Goal: Task Accomplishment & Management: Use online tool/utility

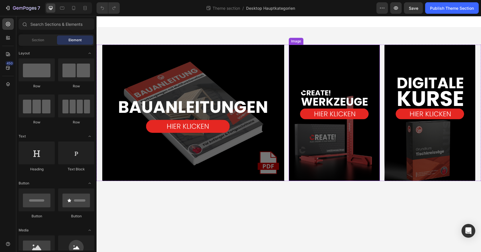
click at [362, 73] on img at bounding box center [334, 113] width 91 height 136
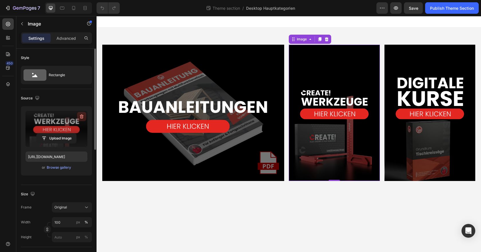
click at [78, 119] on button "button" at bounding box center [81, 116] width 9 height 9
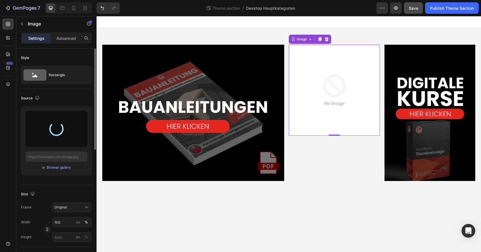
type input "[URL][DOMAIN_NAME]"
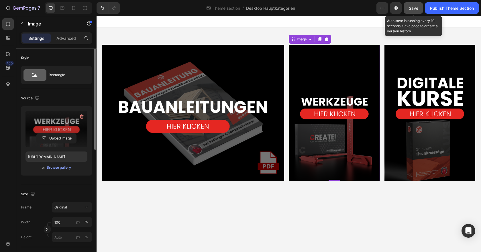
click at [411, 12] on button "Save" at bounding box center [413, 7] width 19 height 11
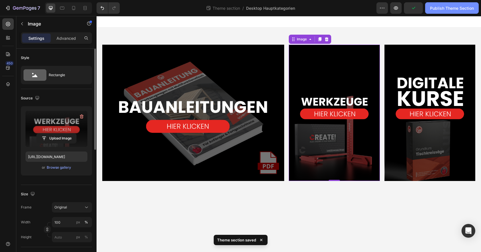
click at [434, 11] on button "Publish Theme Section" at bounding box center [452, 7] width 54 height 11
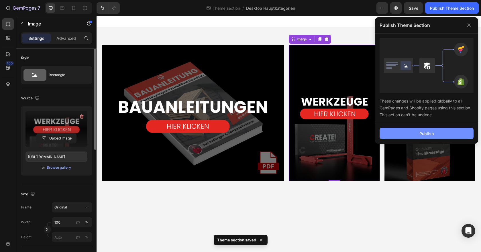
click at [403, 129] on button "Publish" at bounding box center [426, 133] width 94 height 11
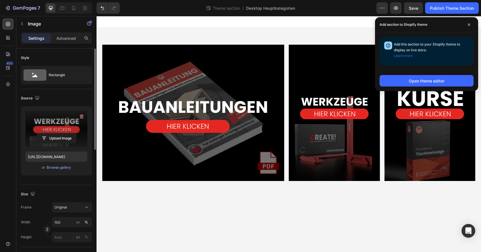
click at [222, 21] on div at bounding box center [288, 21] width 384 height 11
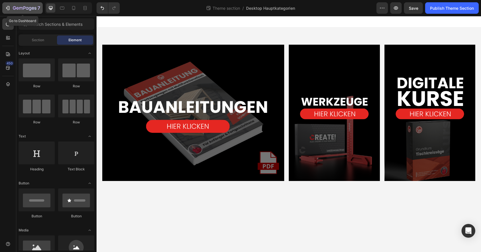
click at [30, 10] on icon "button" at bounding box center [24, 8] width 23 height 5
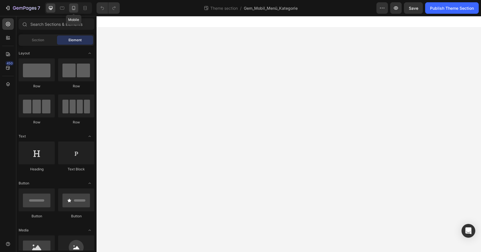
click at [71, 9] on icon at bounding box center [74, 8] width 6 height 6
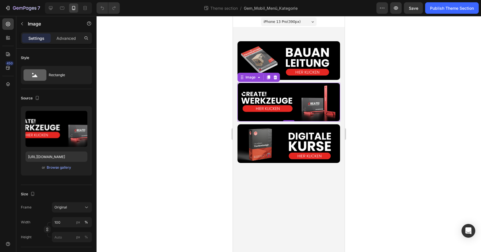
click at [296, 101] on img at bounding box center [288, 102] width 103 height 39
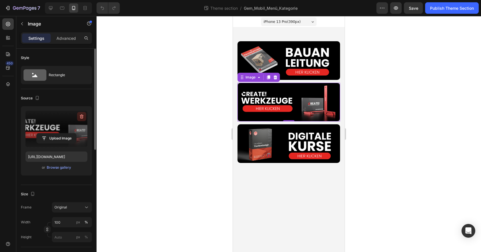
click at [82, 115] on icon "button" at bounding box center [82, 117] width 6 height 6
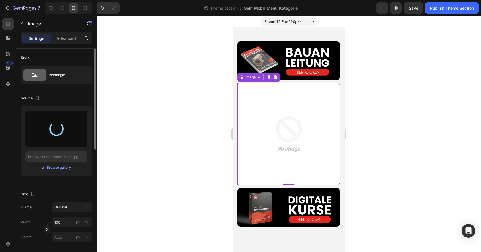
type input "https://cdn.shopify.com/s/files/1/0786/7357/6274/files/gempages_535224069939790…"
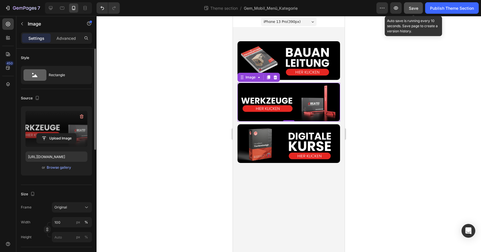
click at [415, 9] on span "Save" at bounding box center [413, 8] width 9 height 5
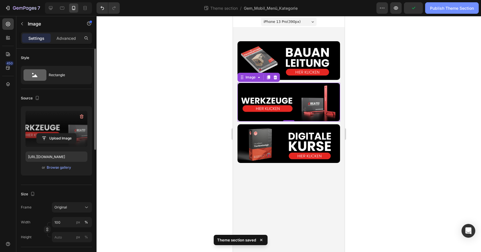
click at [440, 11] on div "Publish Theme Section" at bounding box center [452, 8] width 44 height 6
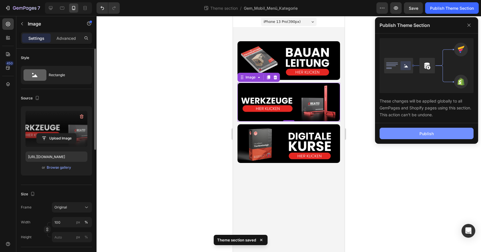
click at [406, 135] on button "Publish" at bounding box center [426, 133] width 94 height 11
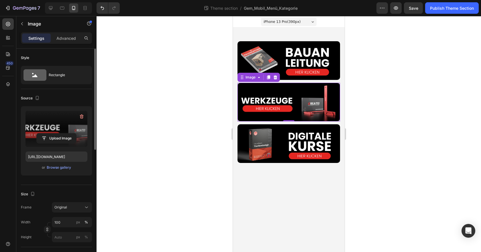
click at [403, 135] on div at bounding box center [288, 134] width 384 height 236
